Goal: Transaction & Acquisition: Purchase product/service

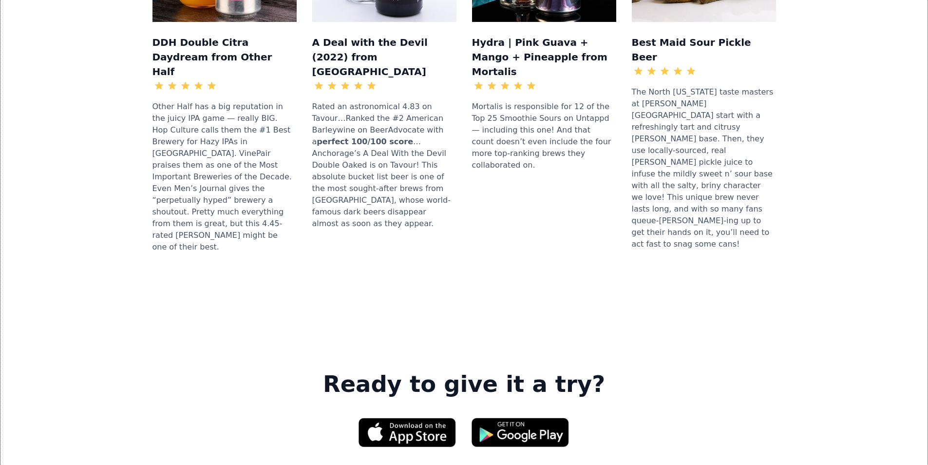
scroll to position [1316, 0]
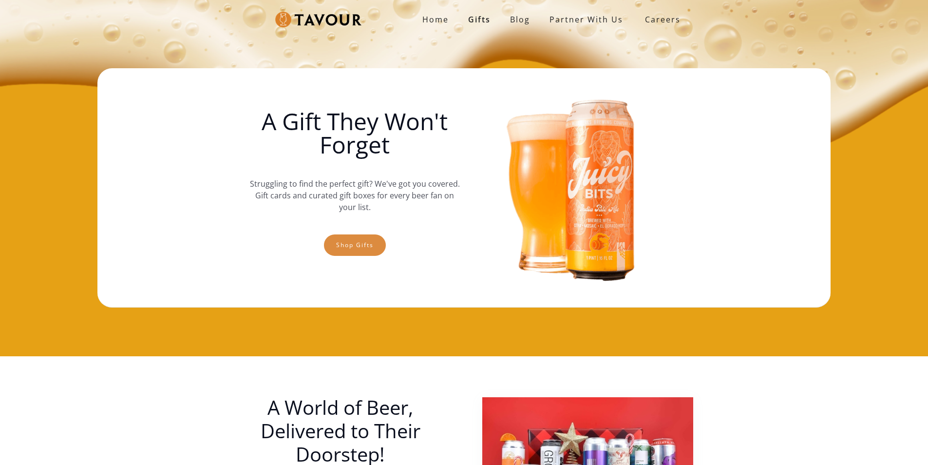
click at [357, 249] on link "Shop gifts" at bounding box center [355, 244] width 62 height 21
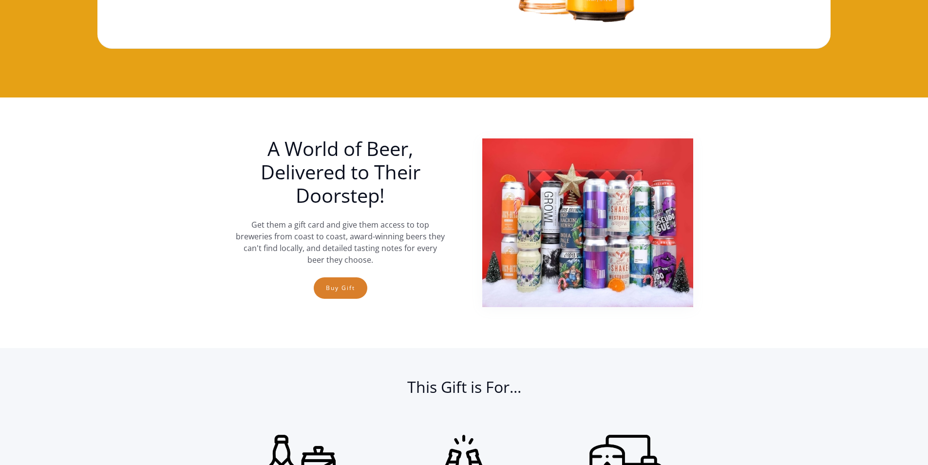
scroll to position [113, 0]
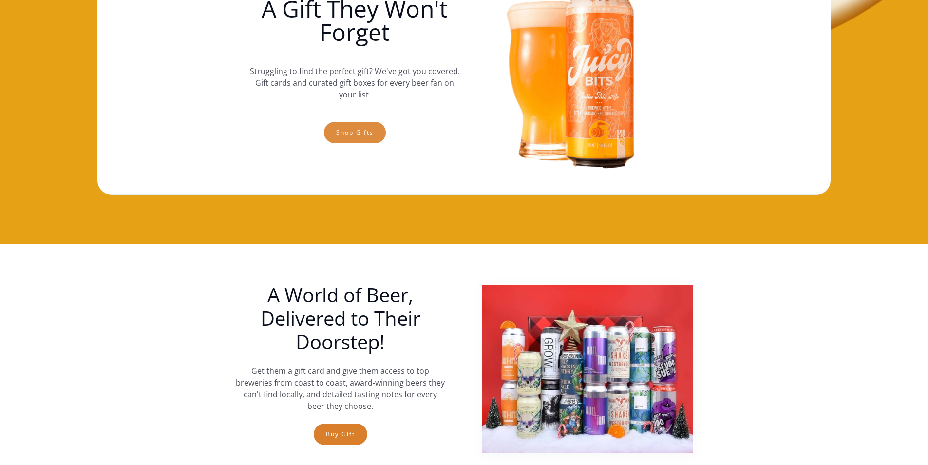
click at [375, 135] on link "Shop gifts" at bounding box center [355, 132] width 62 height 21
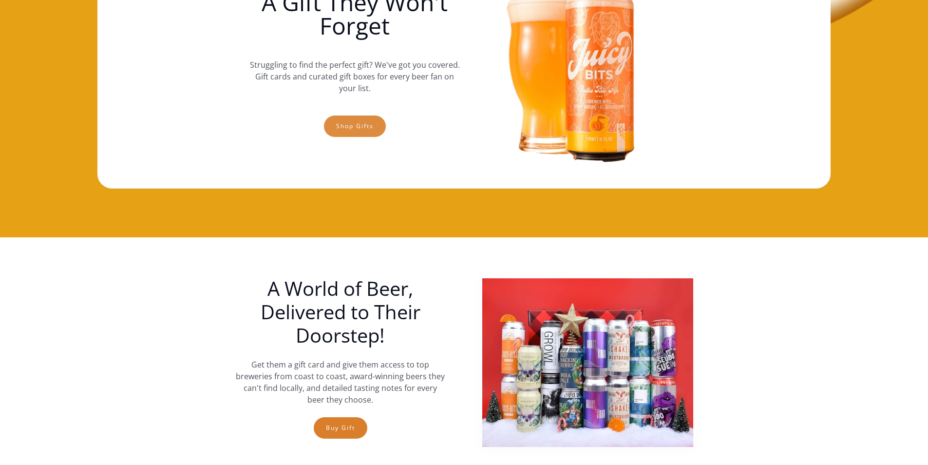
scroll to position [0, 0]
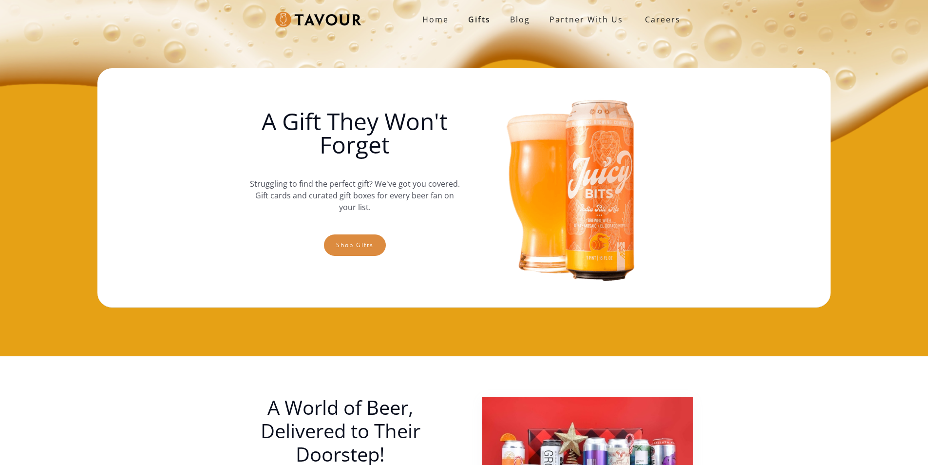
click at [339, 246] on link "Shop gifts" at bounding box center [355, 244] width 62 height 21
click at [347, 249] on link "Shop gifts" at bounding box center [355, 244] width 62 height 21
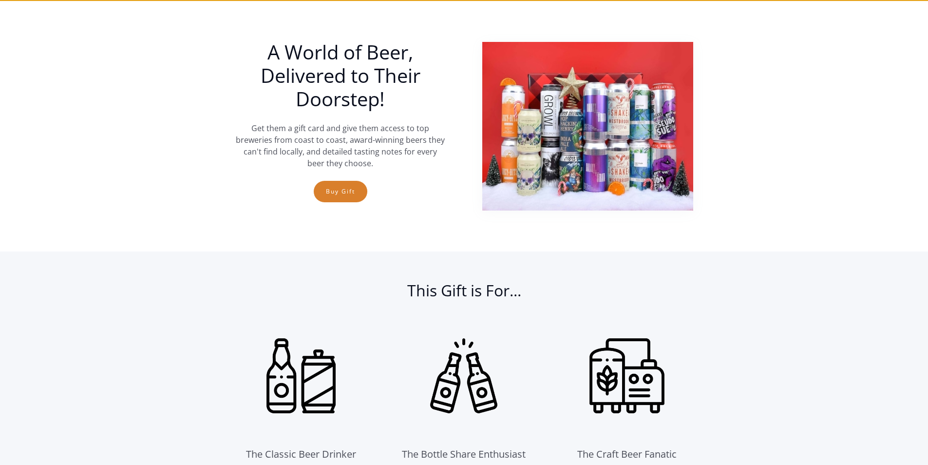
scroll to position [356, 0]
